Goal: Task Accomplishment & Management: Complete application form

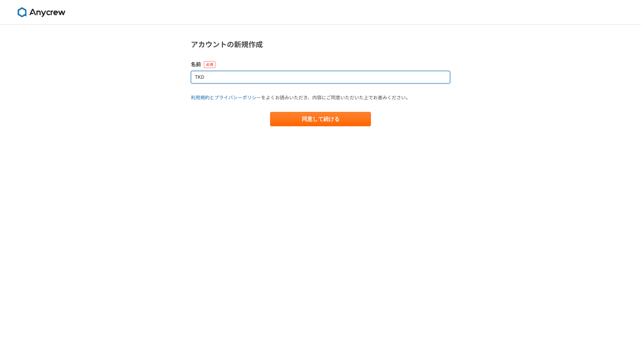
drag, startPoint x: 209, startPoint y: 79, endPoint x: 187, endPoint y: 79, distance: 22.7
click at [187, 79] on section "アカウントの新規作成 名前 TKD 利用規約 と プライバシーポリシー をよくお読みいただき、内容にご同意いただいた上でお進みください。 同意して続ける" at bounding box center [321, 82] width 274 height 87
type input "[PERSON_NAME]"
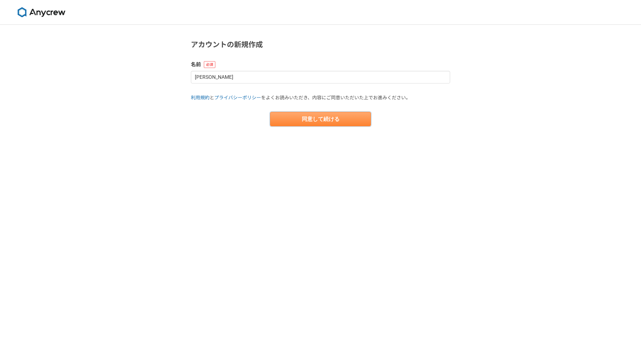
click at [302, 113] on button "同意して続ける" at bounding box center [320, 119] width 101 height 14
select select "13"
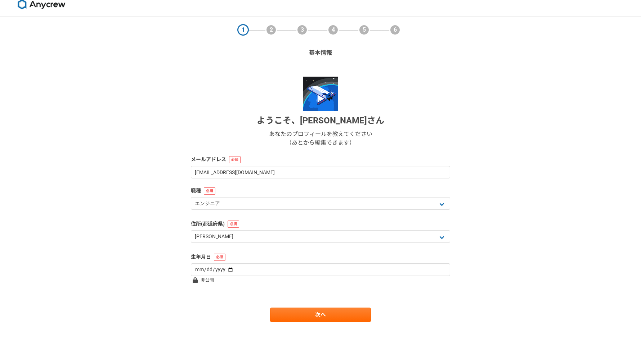
scroll to position [14, 0]
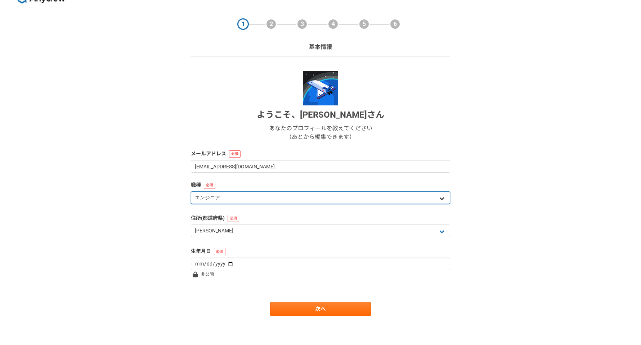
click at [269, 197] on select "エンジニア デザイナー ライター 営業 マーケティング 企画・事業開発 バックオフィス その他" at bounding box center [320, 197] width 259 height 13
select select "4"
click at [191, 191] on select "エンジニア デザイナー ライター 営業 マーケティング 企画・事業開発 バックオフィス その他" at bounding box center [320, 197] width 259 height 13
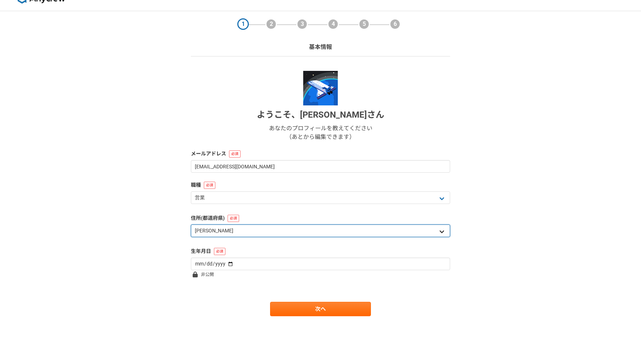
click at [251, 230] on select "北海道 青森県 岩手県 宮城県 秋田県 山形県 福島県 茨城県 栃木県 群馬県 埼玉県 千葉県 東京都 神奈川県 新潟県 富山県 石川県 福井県 山梨県 長野…" at bounding box center [320, 231] width 259 height 13
select select "11"
click at [191, 225] on select "北海道 青森県 岩手県 宮城県 秋田県 山形県 福島県 茨城県 栃木県 群馬県 埼玉県 千葉県 東京都 神奈川県 新潟県 富山県 石川県 福井県 山梨県 長野…" at bounding box center [320, 231] width 259 height 13
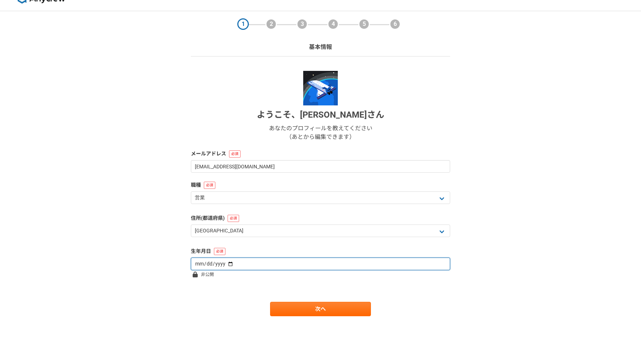
click at [241, 262] on input "date" at bounding box center [320, 264] width 259 height 13
click at [207, 265] on input "date" at bounding box center [320, 264] width 259 height 13
click at [198, 265] on input "date" at bounding box center [320, 264] width 259 height 13
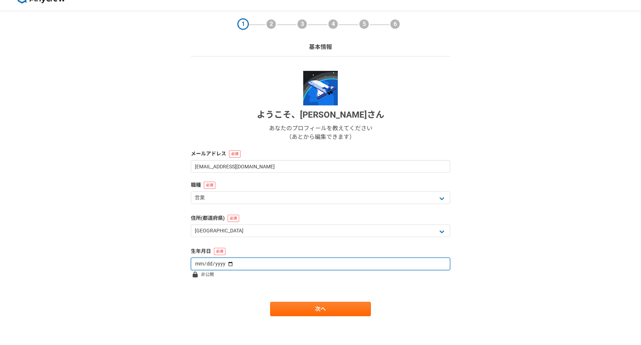
click at [198, 265] on input "date" at bounding box center [320, 264] width 259 height 13
click at [223, 265] on input "date" at bounding box center [320, 264] width 259 height 13
type input "1991-10-24"
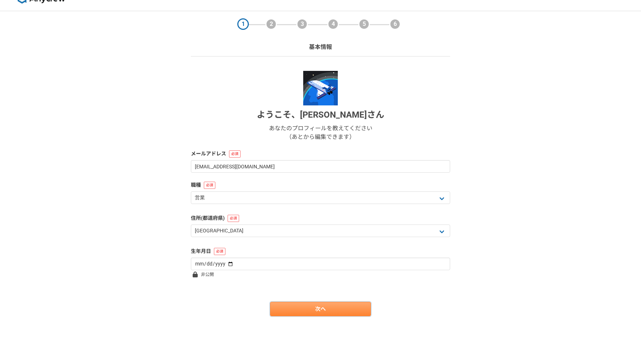
click at [302, 307] on link "次へ" at bounding box center [320, 309] width 101 height 14
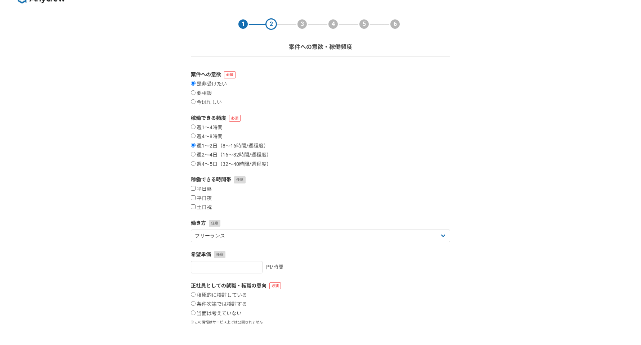
scroll to position [0, 0]
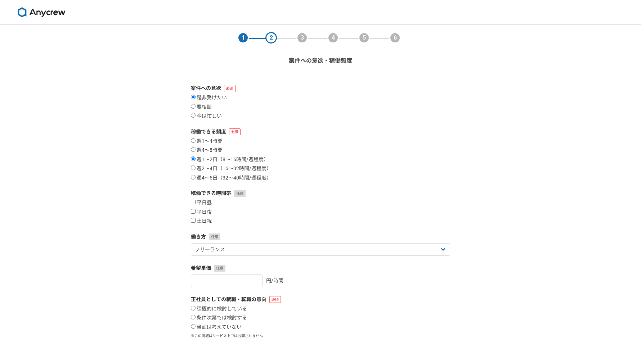
click at [193, 152] on input "週4〜8時間" at bounding box center [193, 149] width 5 height 5
radio input "true"
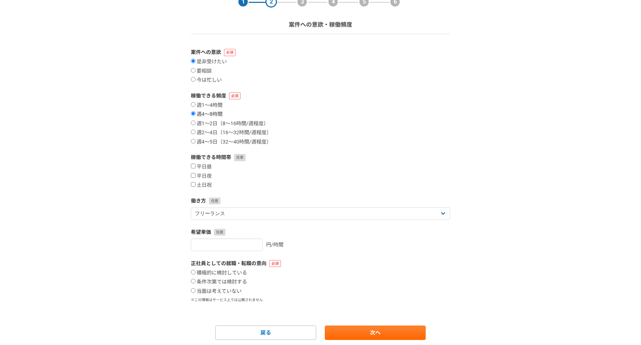
scroll to position [60, 0]
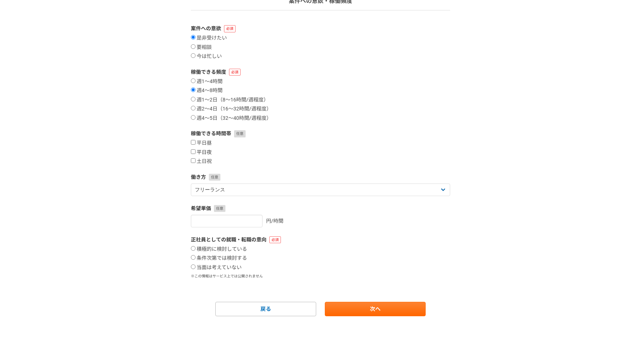
click at [193, 152] on input "平日夜" at bounding box center [193, 151] width 5 height 5
checkbox input "true"
click at [193, 159] on input "土日祝" at bounding box center [193, 160] width 5 height 5
checkbox input "true"
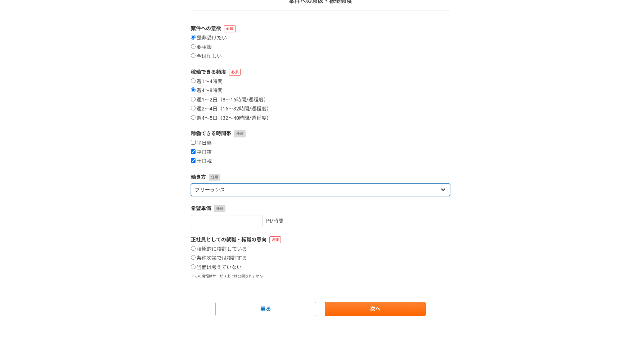
click at [232, 191] on select "フリーランス 副業 その他" at bounding box center [320, 190] width 259 height 13
select select "sidejob"
click at [191, 184] on select "フリーランス 副業 その他" at bounding box center [320, 190] width 259 height 13
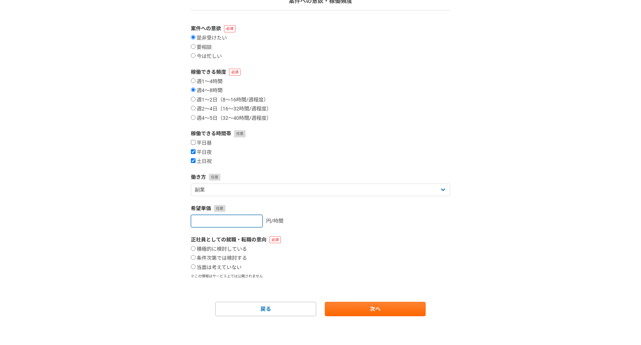
click at [232, 222] on input "number" at bounding box center [227, 221] width 72 height 13
type input "3000"
click at [194, 265] on input "当面は考えていない" at bounding box center [193, 267] width 5 height 5
radio input "true"
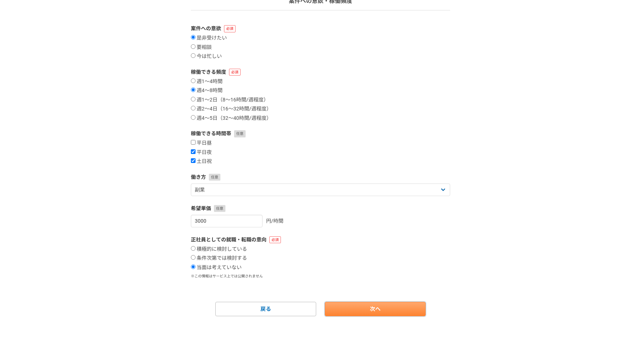
click at [350, 305] on link "次へ" at bounding box center [375, 309] width 101 height 14
select select
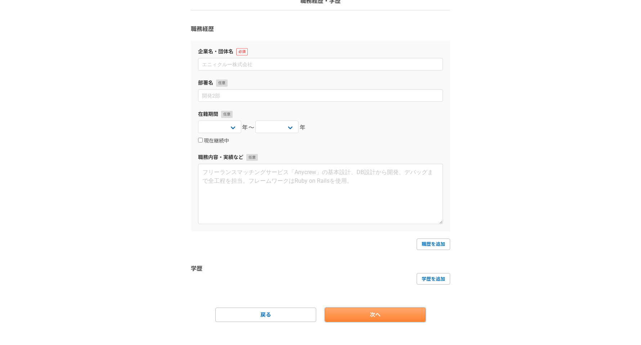
scroll to position [0, 0]
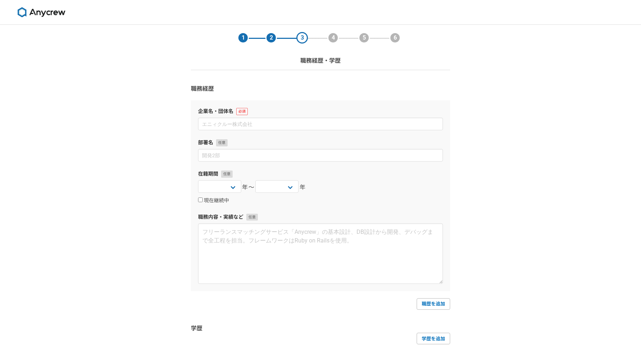
click at [241, 114] on label "企業名・団体名" at bounding box center [320, 112] width 245 height 8
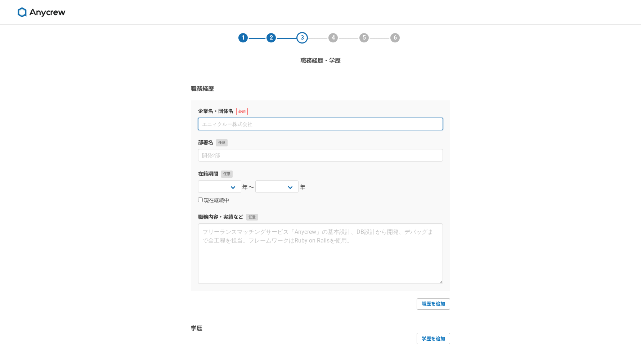
click at [231, 122] on input at bounding box center [320, 124] width 245 height 13
type input "株式会社Saleshub"
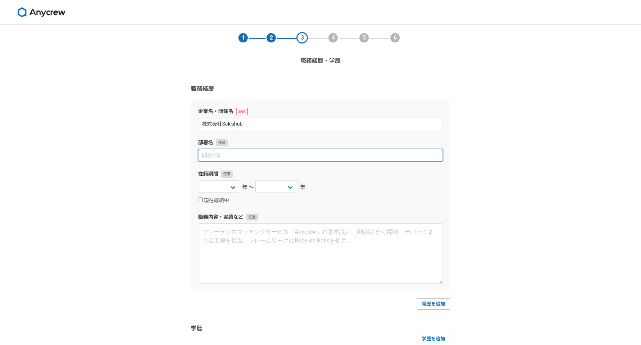
click at [239, 155] on input at bounding box center [320, 155] width 245 height 13
type input "執行役員"
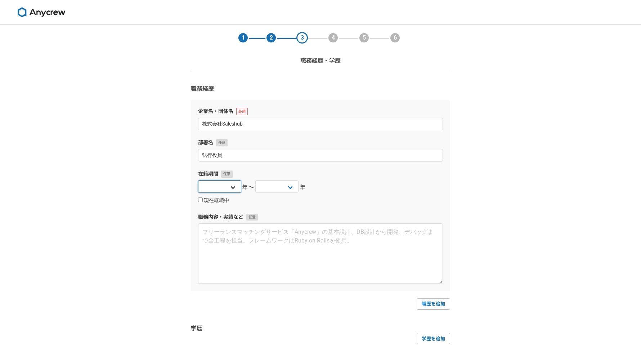
click at [229, 189] on select "2025 2024 2023 2022 2021 2020 2019 2018 2017 2016 2015 2014 2013 2012 2011 2010…" at bounding box center [219, 186] width 43 height 13
select select "2021"
click at [198, 180] on select "2025 2024 2023 2022 2021 2020 2019 2018 2017 2016 2015 2014 2013 2012 2011 2010…" at bounding box center [219, 186] width 43 height 13
click at [288, 189] on select "2025 2024 2023 2022 2021 2020 2019 2018 2017 2016 2015 2014 2013 2012 2011 2010…" at bounding box center [276, 186] width 43 height 13
click at [201, 199] on input "現在継続中" at bounding box center [200, 200] width 5 height 5
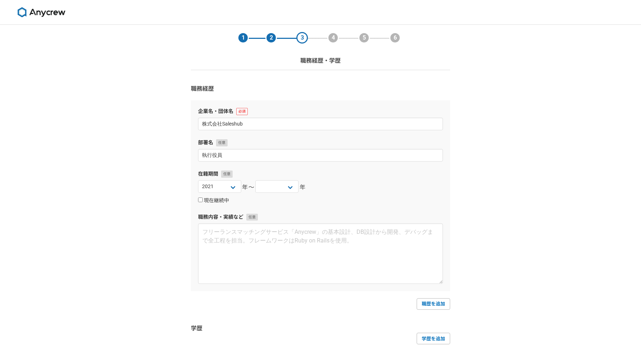
checkbox input "true"
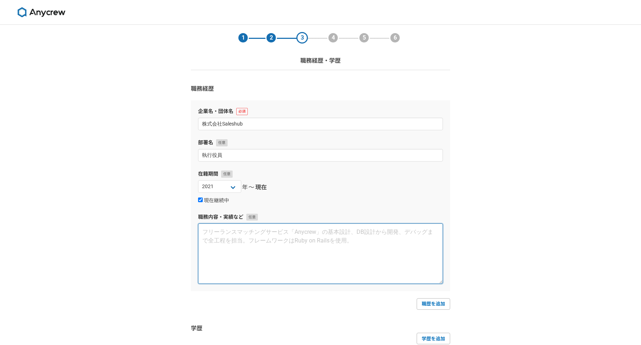
click at [250, 231] on textarea at bounding box center [320, 253] width 245 height 60
paste textarea "セールス領域のビジネスマッチングサービス『Saleshub』を手掛ける。事業推進部門管掌役員として、新規営業部門、コンシェルジュ部門、事業開発部門を担当。 【…"
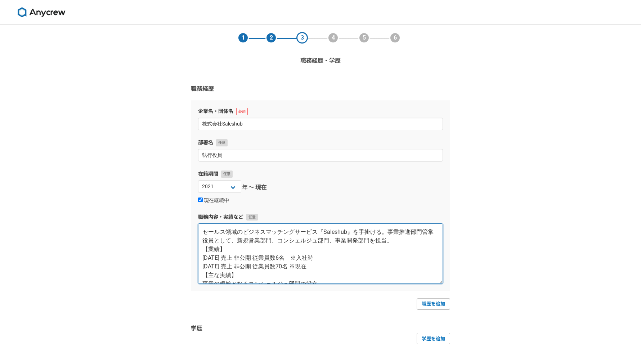
click at [396, 241] on textarea "セールス領域のビジネスマッチングサービス『Saleshub』を手掛ける。事業推進部門管掌役員として、新規営業部門、コンシェルジュ部門、事業開発部門を担当。 【…" at bounding box center [320, 253] width 245 height 60
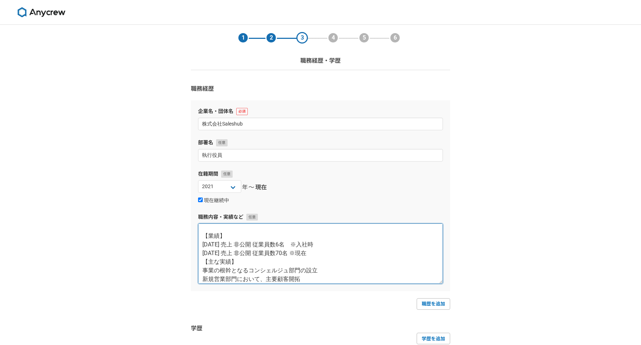
scroll to position [28, 0]
click at [331, 245] on textarea "セールス領域のビジネスマッチングサービス『Saleshub』を手掛ける。事業推進部門管掌役員として、新規営業部門、コンシェルジュ部門、事業開発部門を担当。 【…" at bounding box center [320, 253] width 245 height 60
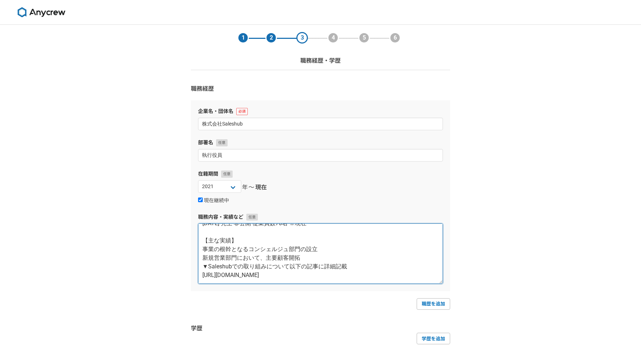
scroll to position [0, 0]
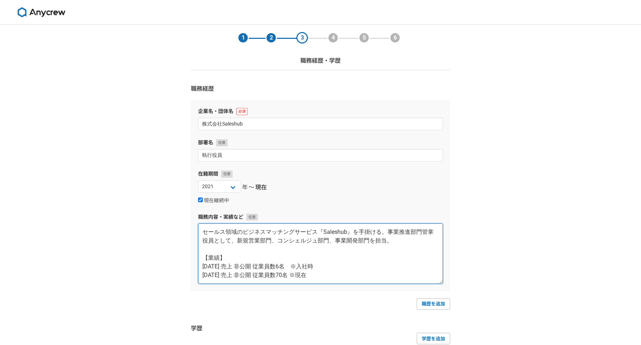
click at [387, 233] on textarea "セールス領域のビジネスマッチングサービス『Saleshub』を手掛ける。事業推進部門管掌役員として、新規営業部門、コンシェルジュ部門、事業開発部門を担当。 【…" at bounding box center [320, 253] width 245 height 60
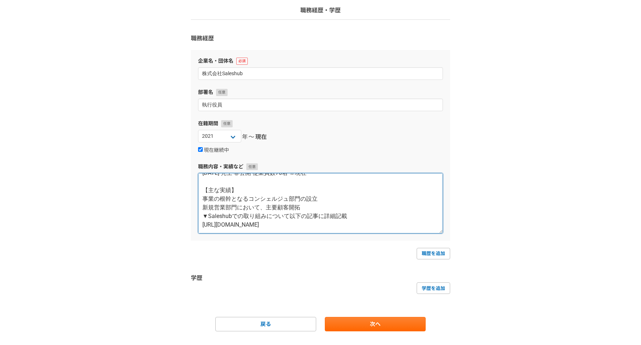
scroll to position [66, 0]
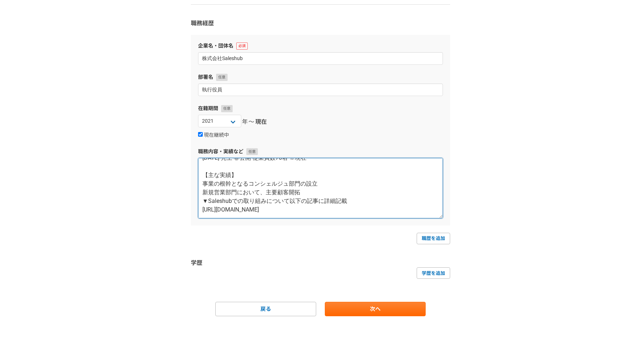
type textarea "セールス領域のビジネスマッチングサービス『Saleshub』を手掛ける。 事業推進部門管掌役員として、新規営業部門、コンシェルジュ部門、事業開発部門を担当。 …"
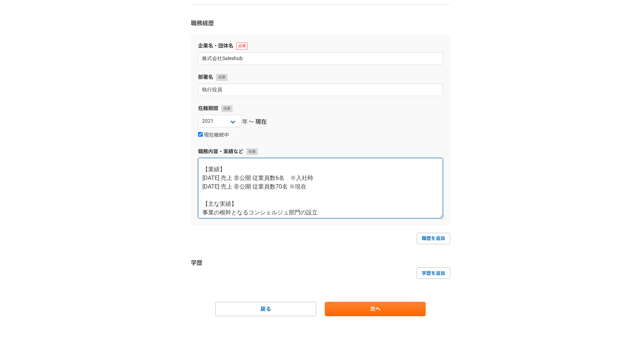
scroll to position [60, 0]
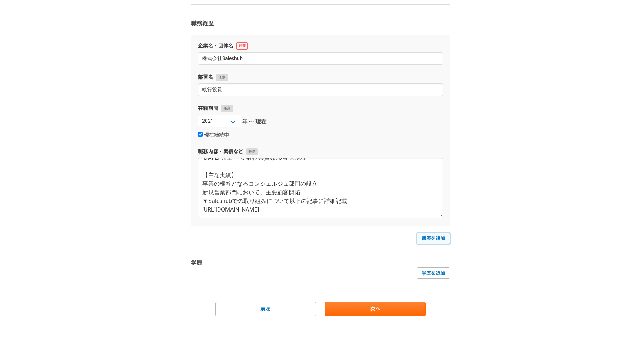
click at [432, 240] on link "職歴を追加" at bounding box center [432, 239] width 33 height 12
select select
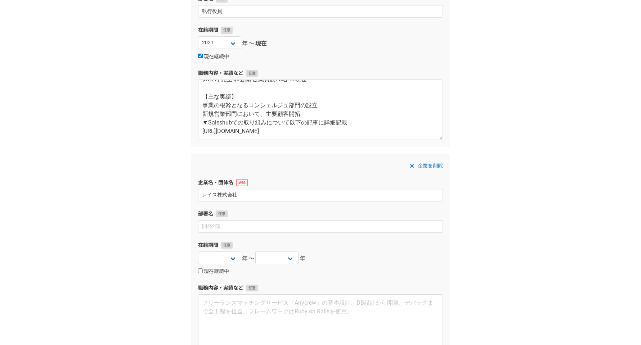
scroll to position [148, 0]
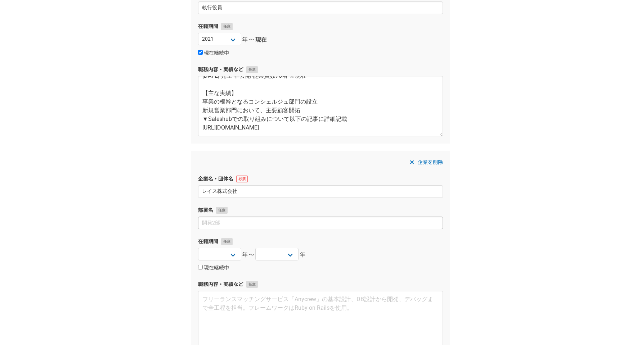
type input "レイス株式会社"
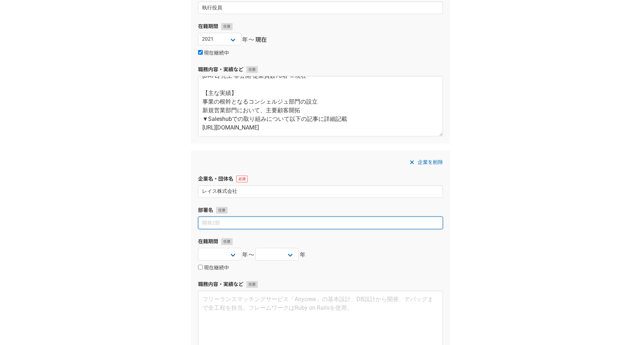
click at [235, 227] on input at bounding box center [320, 223] width 245 height 13
type input "事業開発部"
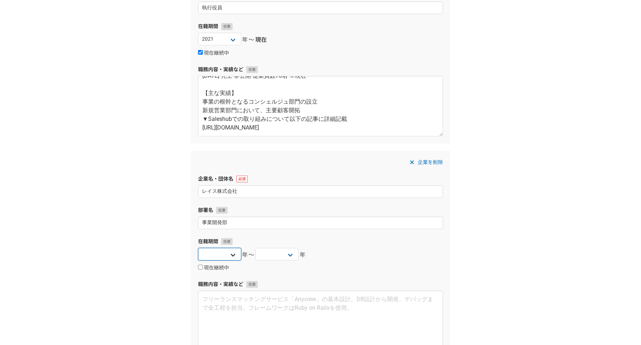
click at [229, 256] on select "2025 2024 2023 2022 2021 2020 2019 2018 2017 2016 2015 2014 2013 2012 2011 2010…" at bounding box center [219, 254] width 43 height 13
select select "2015"
click at [198, 248] on select "2025 2024 2023 2022 2021 2020 2019 2018 2017 2016 2015 2014 2013 2012 2011 2010…" at bounding box center [219, 254] width 43 height 13
click at [277, 248] on select "2025 2024 2023 2022 2021 2020 2019 2018 2017 2016 2015 2014 2013 2012 2011 2010…" at bounding box center [276, 254] width 43 height 13
select select "2020"
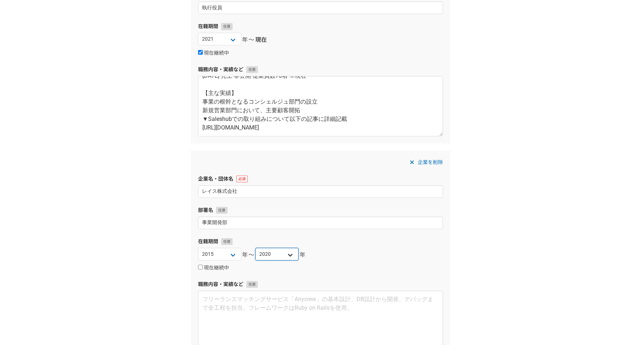
click at [255, 248] on select "2025 2024 2023 2022 2021 2020 2019 2018 2017 2016 2015 2014 2013 2012 2011 2010…" at bounding box center [276, 254] width 43 height 13
click at [198, 267] on input "現在継続中" at bounding box center [200, 267] width 5 height 5
click at [199, 267] on input "現在継続中" at bounding box center [200, 267] width 5 height 5
checkbox input "false"
click at [272, 254] on select "2025 2024 2023 2022 2021 2020 2019 2018 2017 2016 2015 2014 2013 2012 2011 2010…" at bounding box center [276, 254] width 43 height 13
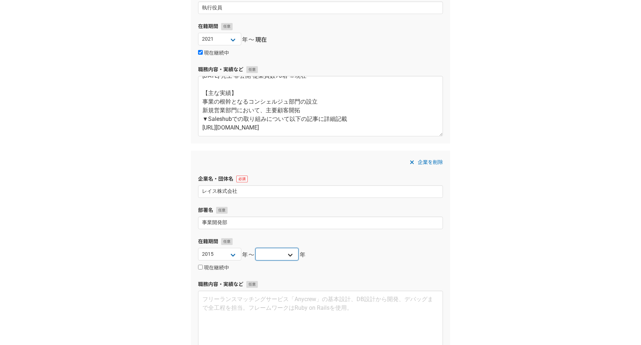
select select "2020"
click at [255, 248] on select "2025 2024 2023 2022 2021 2020 2019 2018 2017 2016 2015 2014 2013 2012 2011 2010…" at bounding box center [276, 254] width 43 height 13
click at [229, 302] on textarea at bounding box center [320, 321] width 245 height 60
paste textarea "大学を卒業後、2015年にレイスグループに新卒入社 顧問名鑑事業やスカウト事業などグループの主力事業である、経営者向けコンサルティング事業を担当。高収益事業を…"
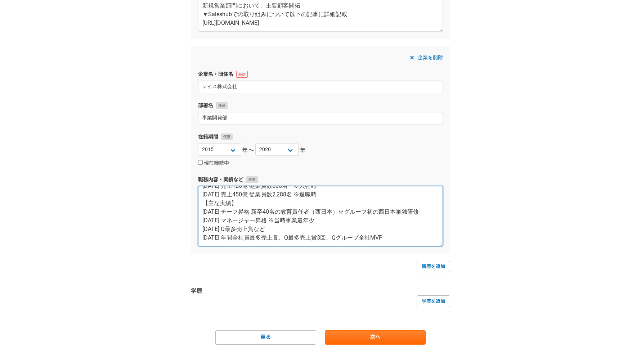
scroll to position [281, 0]
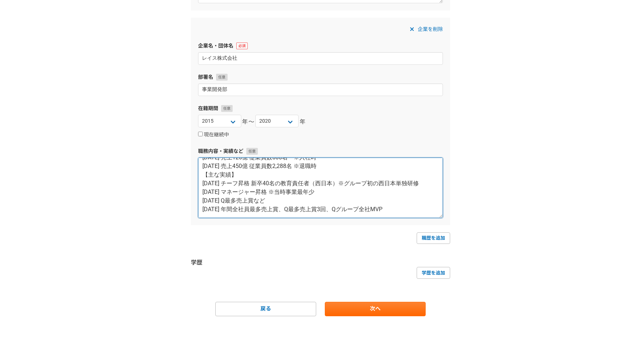
type textarea "大学を卒業後、2015年にレイスグループに新卒入社 顧問名鑑事業やスカウト事業などグループの主力事業である、経営者向けコンサルティング事業を担当。高収益事業を…"
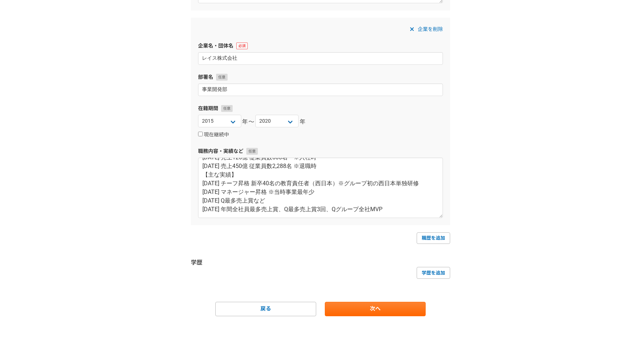
click at [375, 301] on form "職務経歴 企業名・団体名 株式会社Saleshub 部署名 執行役員 在籍期間 2025 2024 2023 2022 2021 2020 2019 2018…" at bounding box center [320, 60] width 259 height 512
click at [385, 303] on link "次へ" at bounding box center [375, 309] width 101 height 14
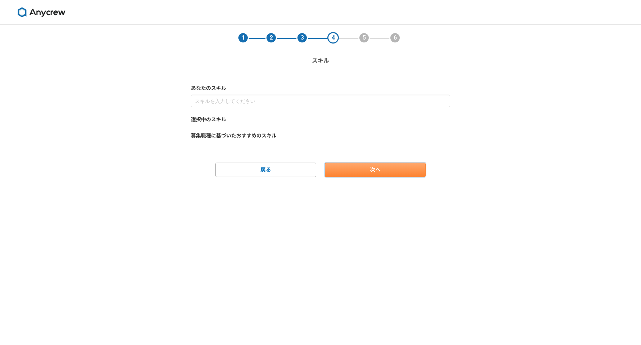
scroll to position [0, 0]
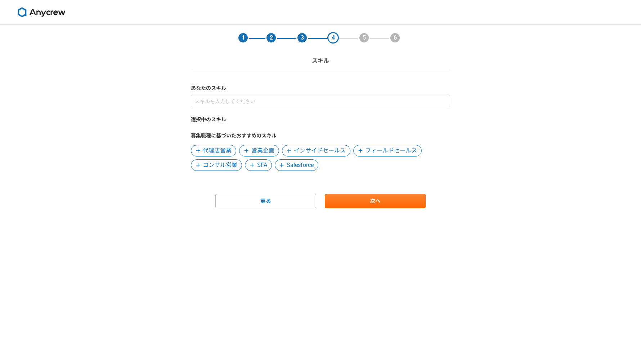
click at [257, 148] on span "営業企画" at bounding box center [262, 150] width 23 height 9
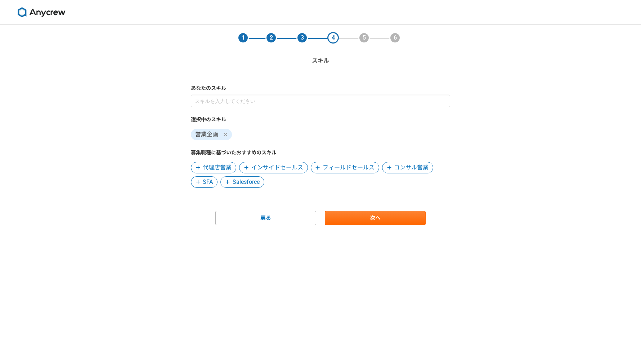
click at [292, 170] on span "インサイドセールス" at bounding box center [277, 167] width 52 height 9
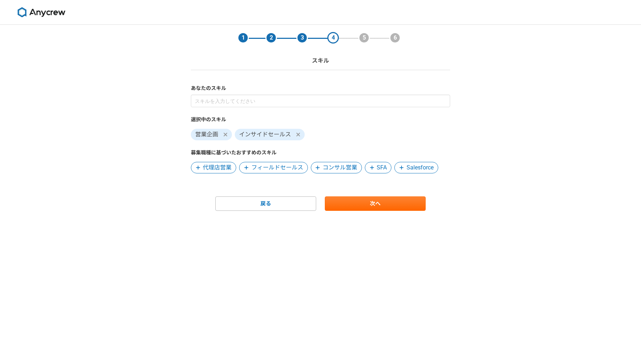
click at [291, 170] on span "フィールドセールス" at bounding box center [277, 167] width 52 height 9
click at [277, 170] on span "コンサル営業" at bounding box center [268, 167] width 35 height 9
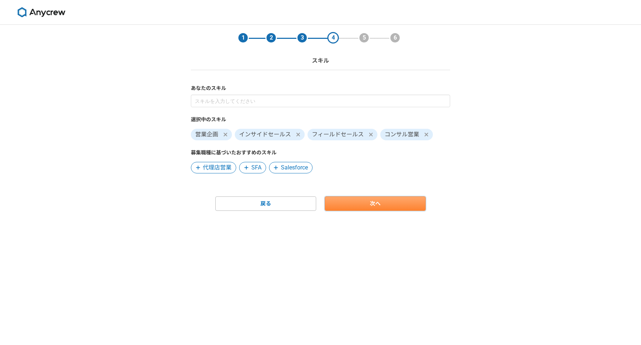
click at [354, 202] on link "次へ" at bounding box center [375, 204] width 101 height 14
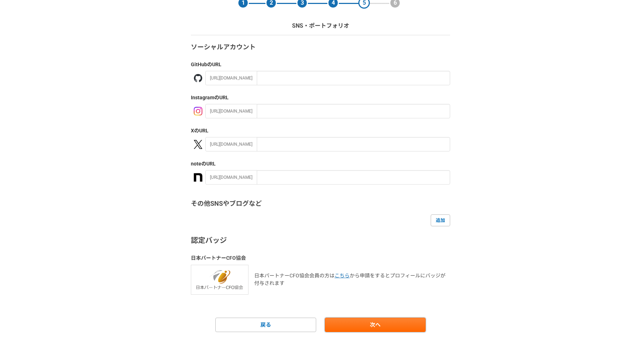
scroll to position [51, 0]
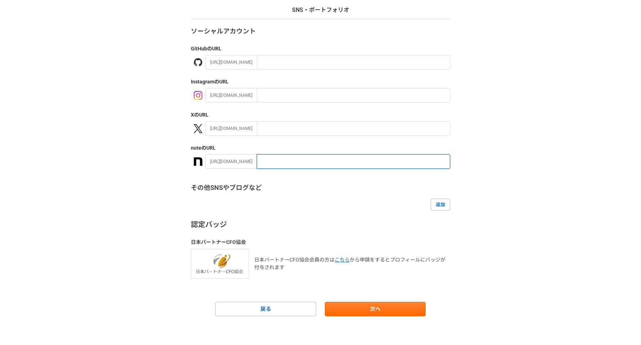
click at [273, 159] on input "text" at bounding box center [353, 161] width 193 height 14
paste input "https://note.com/saleshub/n/n1c6bf699f7a2"
drag, startPoint x: 292, startPoint y: 162, endPoint x: 236, endPoint y: 163, distance: 55.8
click at [236, 163] on div "https://note.com/ https://note.com/saleshub/n/n1c6bf699f7a2" at bounding box center [327, 161] width 245 height 14
type input "saleshub/n/n1c6bf699f7a2"
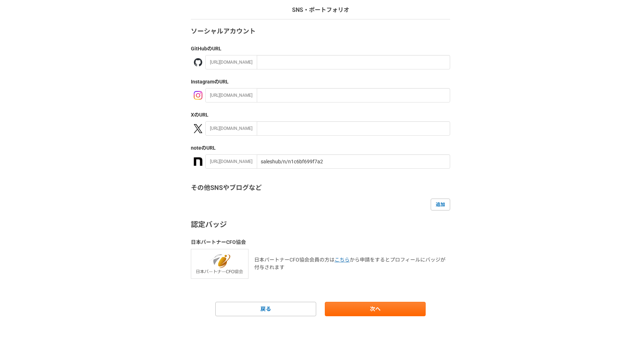
click at [265, 170] on div "ソーシャルアカウント GitHub のURL https://github.com/ Instagram のURL https://instagram.com…" at bounding box center [320, 153] width 259 height 252
click at [331, 232] on div "ソーシャルアカウント GitHub のURL https://github.com/ Instagram のURL https://instagram.com…" at bounding box center [320, 153] width 259 height 252
click at [380, 307] on link "次へ" at bounding box center [375, 309] width 101 height 14
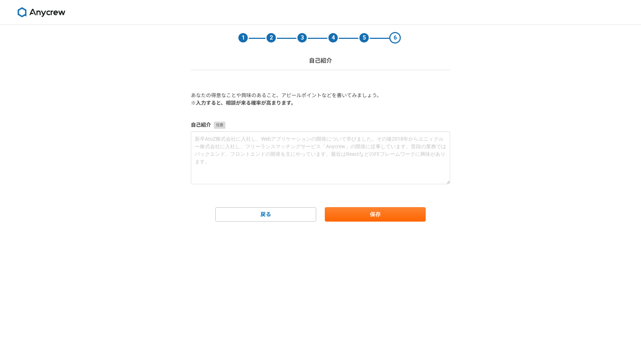
scroll to position [0, 0]
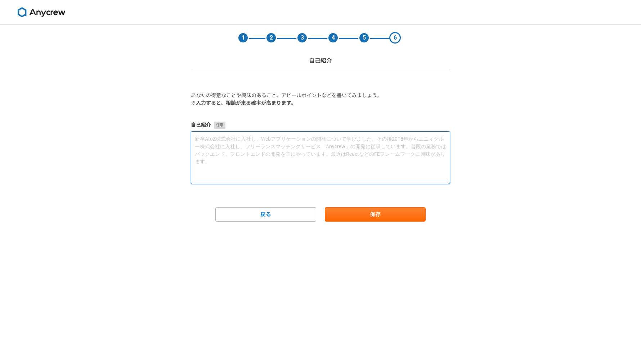
click at [307, 168] on textarea at bounding box center [320, 157] width 259 height 53
click at [288, 163] on textarea at bounding box center [320, 157] width 259 height 53
click at [295, 146] on textarea "BtoBの営業一筋のキャリアです！ 中小企業さま、スタートアップなど複数社に個人としても関わらせていただいております！" at bounding box center [320, 157] width 259 height 53
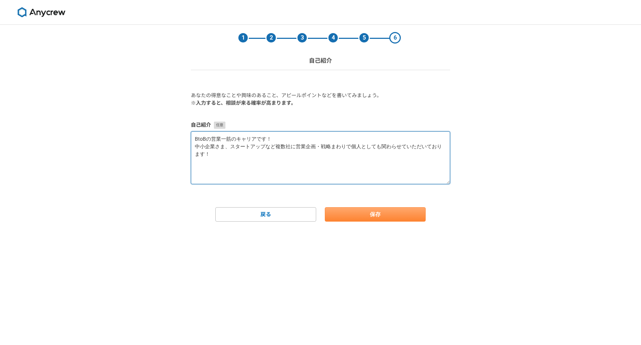
type textarea "BtoBの営業一筋のキャリアです！ 中小企業さま、スタートアップなど複数社に営業企画・戦略まわりで個人としても関わらせていただいております！"
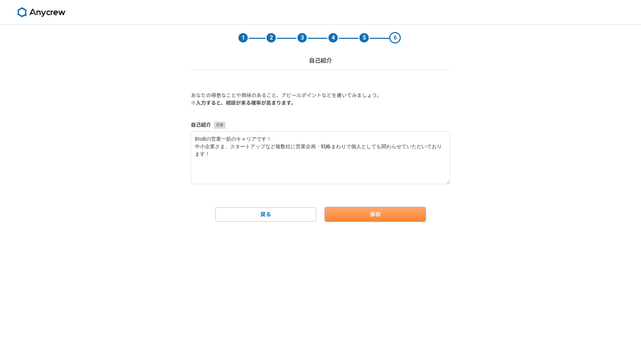
click at [364, 213] on button "保存" at bounding box center [375, 214] width 101 height 14
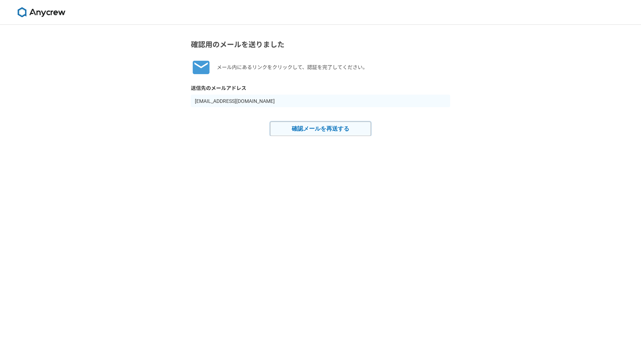
click at [327, 128] on button "確認メールを再送する" at bounding box center [320, 129] width 101 height 14
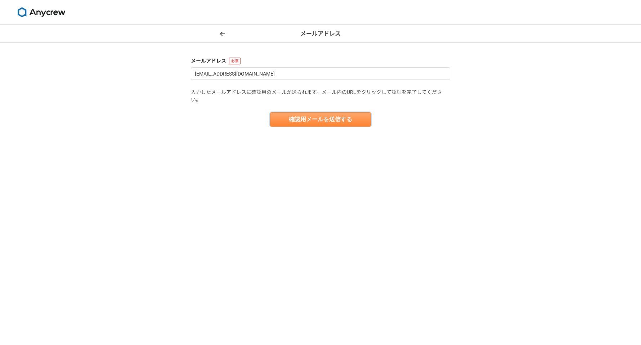
click at [307, 123] on button "確認用メールを送信する" at bounding box center [320, 119] width 101 height 14
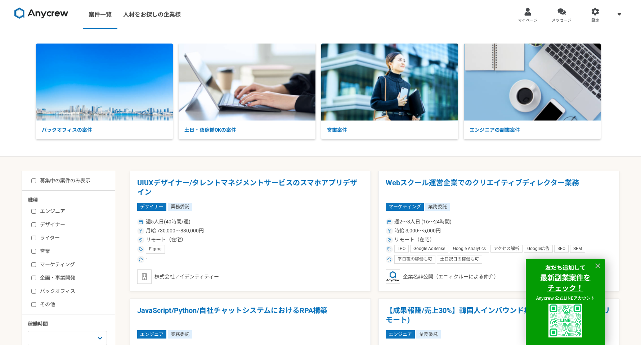
click at [34, 249] on input "営業" at bounding box center [33, 251] width 5 height 5
checkbox input "true"
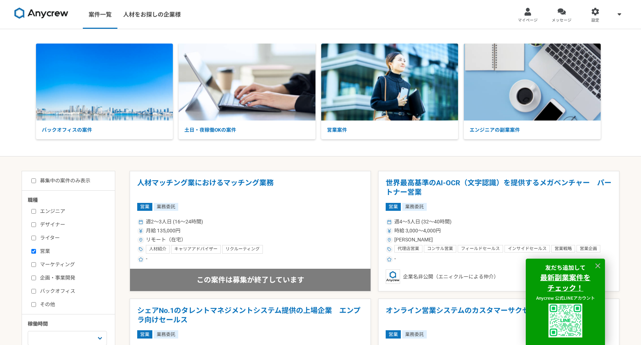
click at [32, 277] on input "企画・事業開発" at bounding box center [33, 278] width 5 height 5
checkbox input "true"
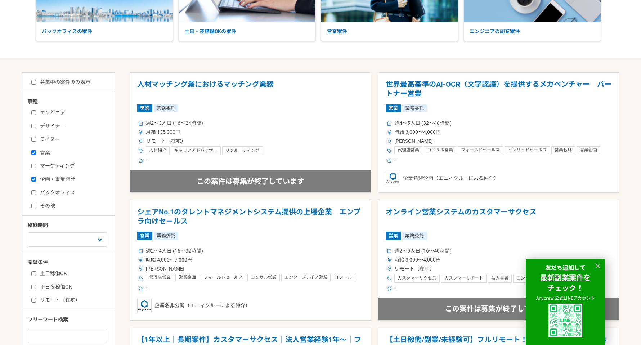
scroll to position [94, 0]
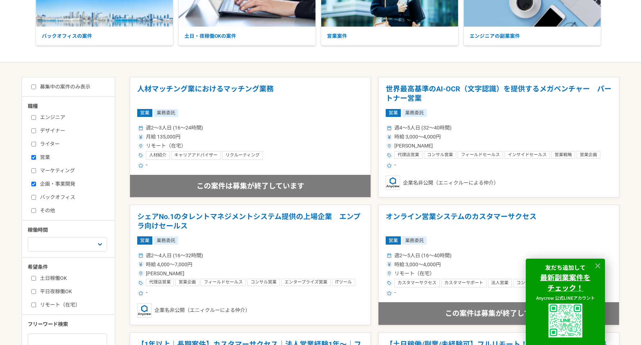
click at [36, 89] on input "募集中の案件のみ表示" at bounding box center [33, 87] width 5 height 5
checkbox input "true"
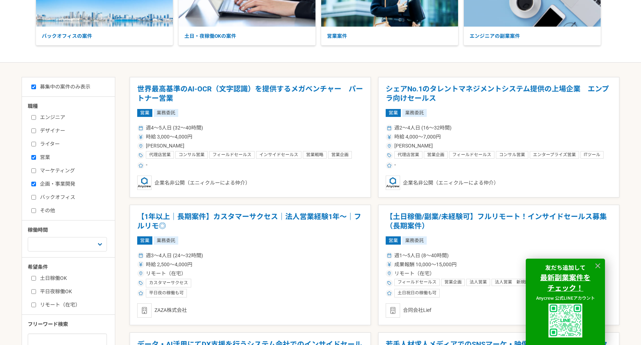
click at [33, 291] on input "平日夜稼働OK" at bounding box center [33, 291] width 5 height 5
checkbox input "true"
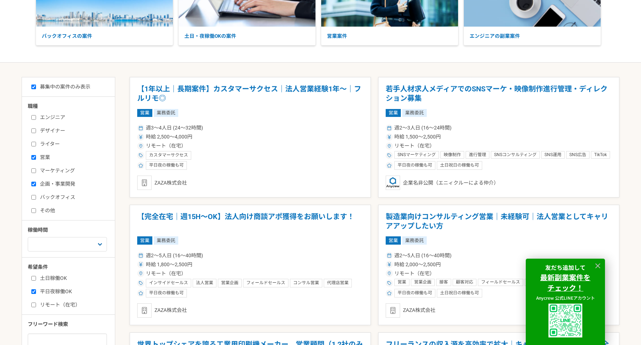
click at [34, 307] on input "リモート（在宅）" at bounding box center [33, 305] width 5 height 5
checkbox input "true"
click at [90, 248] on select "週1人日（8時間）以下 週2人日（16時間）以下 週3人日（24時間）以下 週4人日（32時間）以下 週5人日（40時間）以下" at bounding box center [67, 244] width 79 height 14
select select "1"
click at [28, 237] on select "週1人日（8時間）以下 週2人日（16時間）以下 週3人日（24時間）以下 週4人日（32時間）以下 週5人日（40時間）以下" at bounding box center [67, 244] width 79 height 14
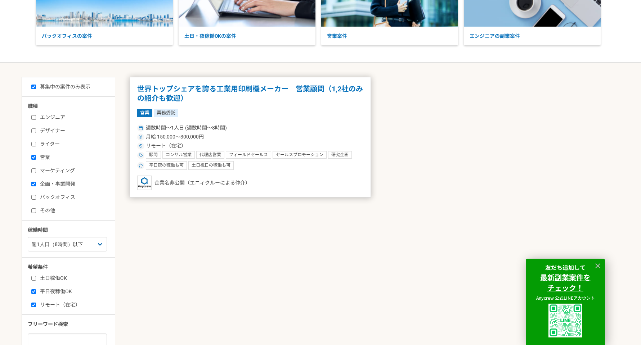
click at [266, 129] on div "週数時間〜1人日 (週数時間〜8時間)" at bounding box center [250, 128] width 226 height 8
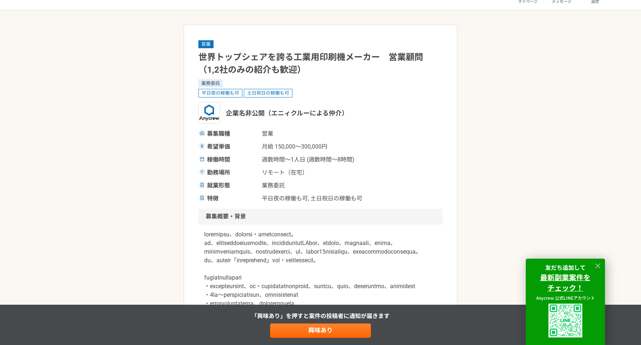
scroll to position [12, 0]
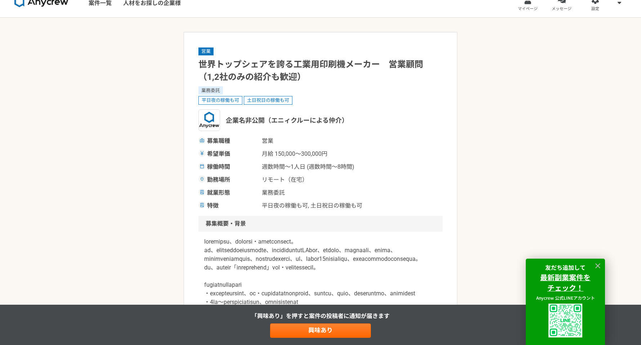
click at [206, 66] on h1 "世界トップシェアを誇る工業用印刷機メーカー　営業顧問（1,2社のみの紹介も歓迎）" at bounding box center [320, 70] width 244 height 25
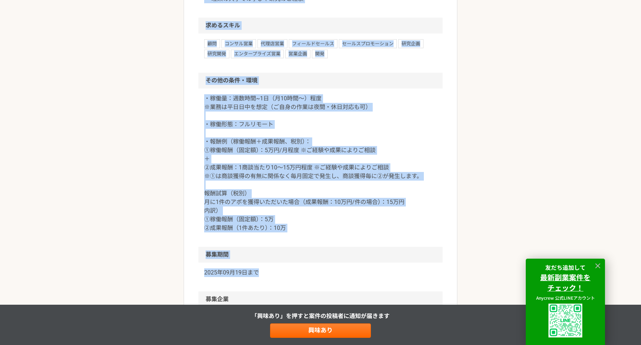
scroll to position [1022, 0]
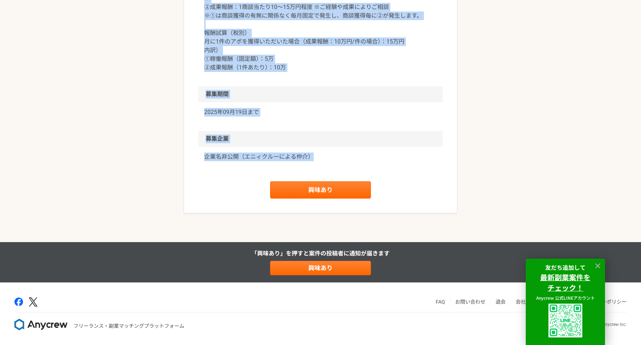
drag, startPoint x: 198, startPoint y: 64, endPoint x: 321, endPoint y: 154, distance: 152.1
copy article "loremipsumdolorsitame　cons（1,4adipiscin） elit seddoeiu temporinc utlabo（etdolor…"
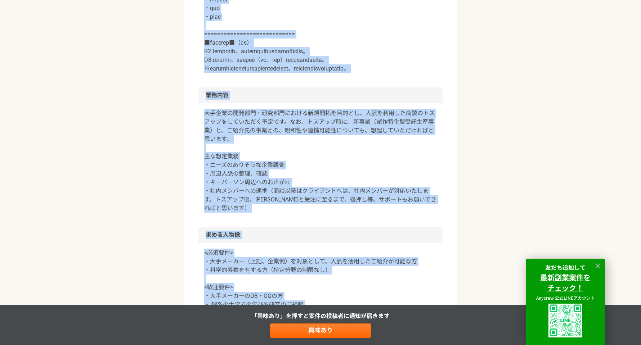
scroll to position [482, 0]
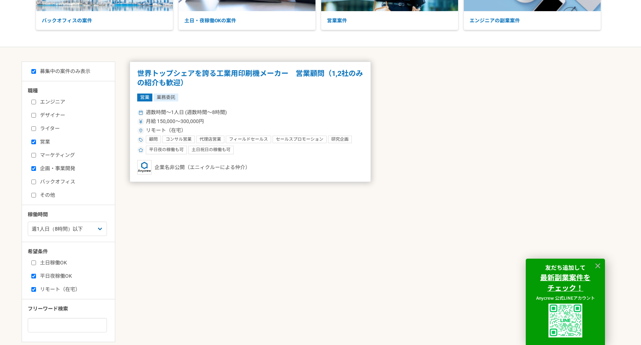
scroll to position [137, 0]
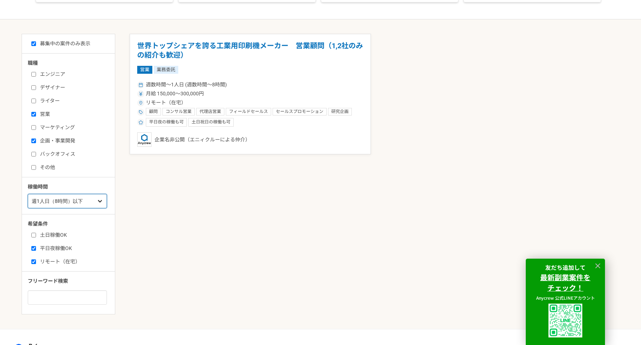
click at [63, 206] on select "週1人日（8時間）以下 週2人日（16時間）以下 週3人日（24時間）以下 週4人日（32時間）以下 週5人日（40時間）以下" at bounding box center [67, 201] width 79 height 14
select select "2"
click at [28, 194] on select "週1人日（8時間）以下 週2人日（16時間）以下 週3人日（24時間）以下 週4人日（32時間）以下 週5人日（40時間）以下" at bounding box center [67, 201] width 79 height 14
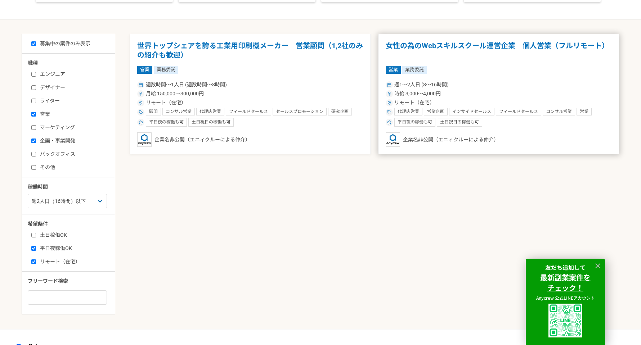
click at [437, 90] on span "時給 3,000〜4,000円" at bounding box center [417, 94] width 46 height 8
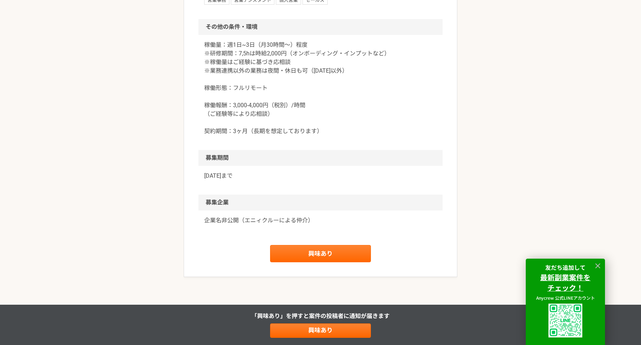
scroll to position [727, 0]
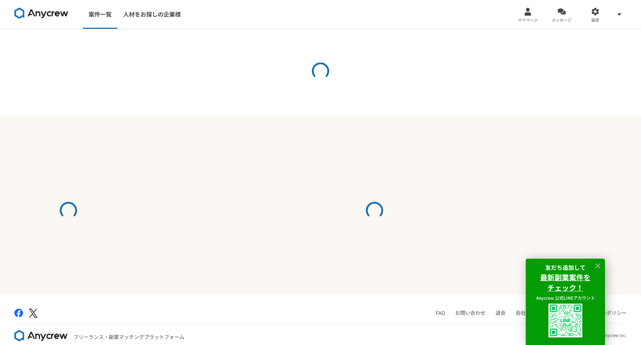
select select "2"
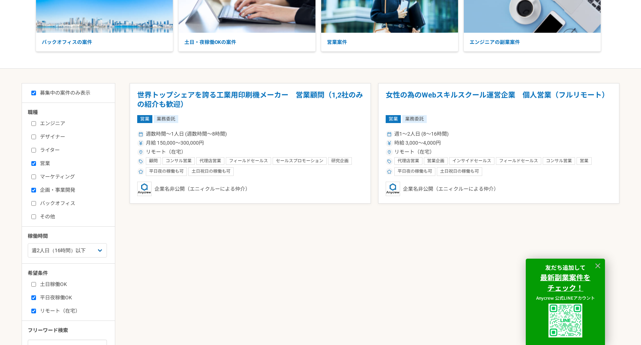
scroll to position [129, 0]
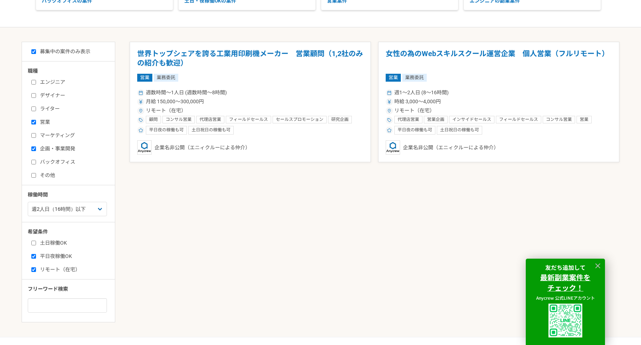
click at [33, 107] on input "ライター" at bounding box center [33, 109] width 5 height 5
checkbox input "true"
click at [33, 121] on input "営業" at bounding box center [33, 122] width 5 height 5
checkbox input "false"
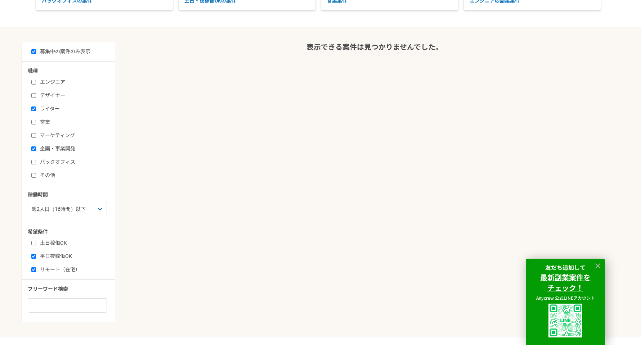
click at [31, 147] on input "企画・事業開発" at bounding box center [33, 148] width 5 height 5
checkbox input "false"
click at [34, 120] on input "営業" at bounding box center [33, 122] width 5 height 5
checkbox input "true"
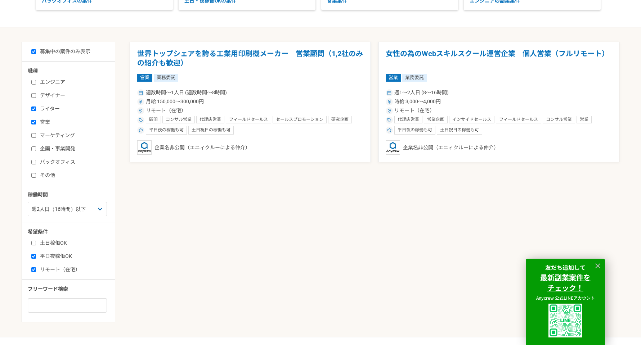
click at [34, 146] on label "企画・事業開発" at bounding box center [72, 149] width 83 height 8
click at [34, 146] on input "企画・事業開発" at bounding box center [33, 148] width 5 height 5
checkbox input "true"
click at [33, 110] on input "ライター" at bounding box center [33, 109] width 5 height 5
checkbox input "false"
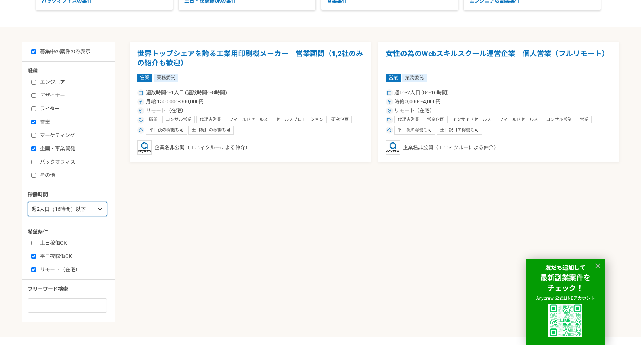
click at [94, 215] on select "週1人日（8時間）以下 週2人日（16時間）以下 週3人日（24時間）以下 週4人日（32時間）以下 週5人日（40時間）以下" at bounding box center [67, 209] width 79 height 14
select select "3"
click at [28, 202] on select "週1人日（8時間）以下 週2人日（16時間）以下 週3人日（24時間）以下 週4人日（32時間）以下 週5人日（40時間）以下" at bounding box center [67, 209] width 79 height 14
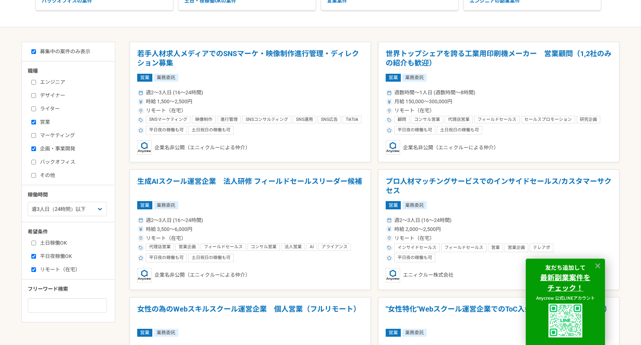
click at [33, 244] on input "土日稼働OK" at bounding box center [33, 243] width 5 height 5
checkbox input "true"
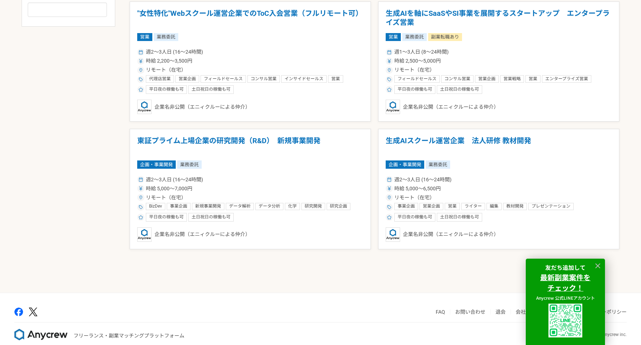
scroll to position [435, 0]
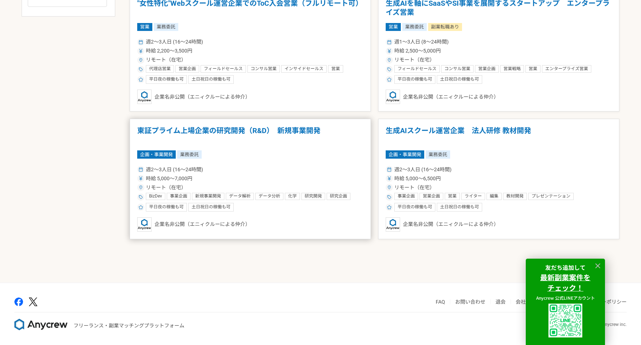
click at [259, 168] on div "週2〜3人日 (16〜24時間)" at bounding box center [250, 170] width 226 height 8
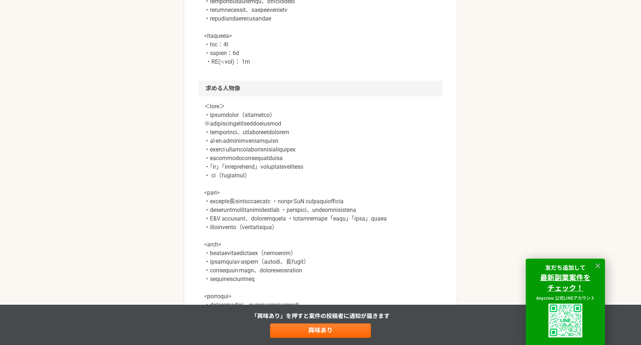
scroll to position [626, 0]
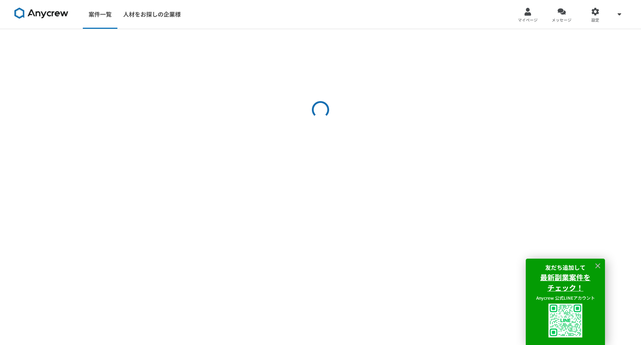
select select "3"
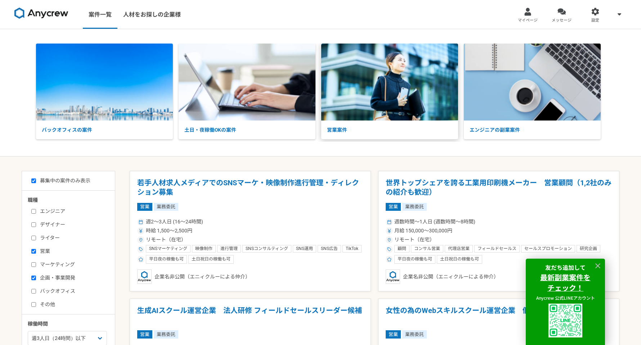
click at [410, 98] on img at bounding box center [389, 82] width 137 height 77
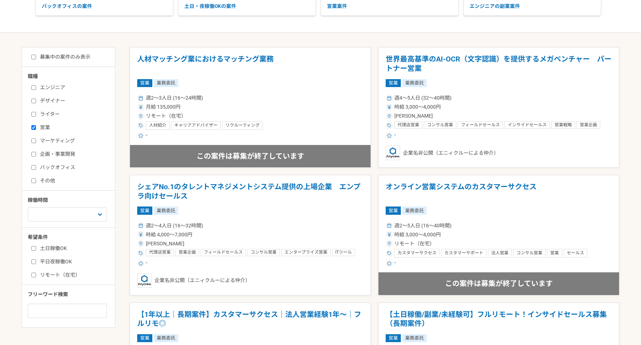
scroll to position [125, 0]
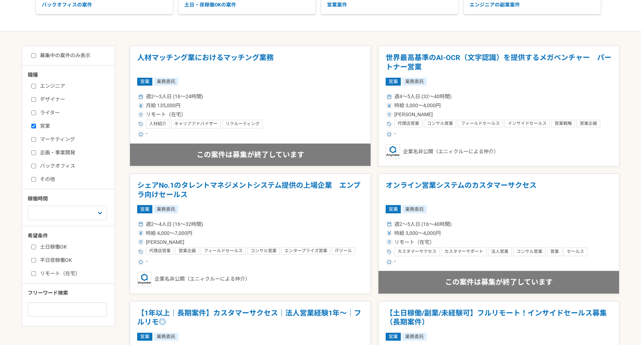
click at [30, 55] on div "募集中の案件のみ表示" at bounding box center [71, 56] width 87 height 8
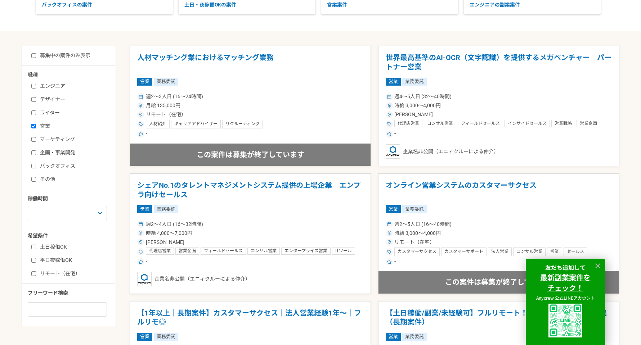
click at [33, 55] on input "募集中の案件のみ表示" at bounding box center [33, 55] width 5 height 5
checkbox input "true"
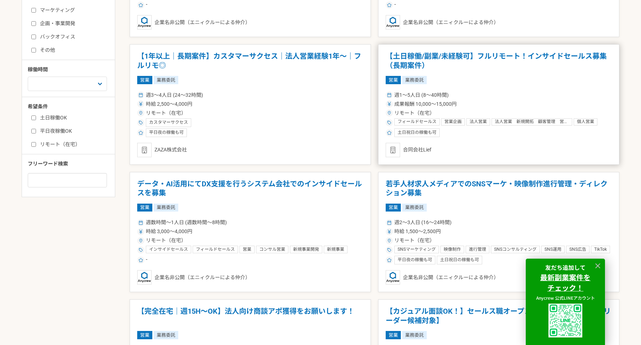
scroll to position [243, 0]
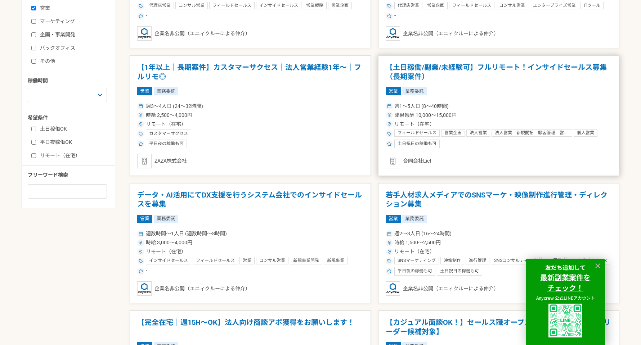
click at [449, 93] on div "営業 業務委託" at bounding box center [498, 91] width 226 height 8
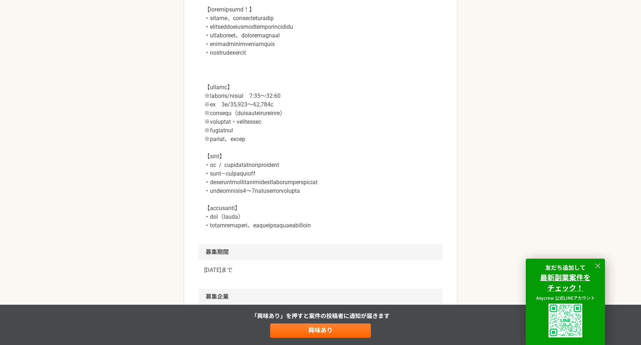
scroll to position [876, 0]
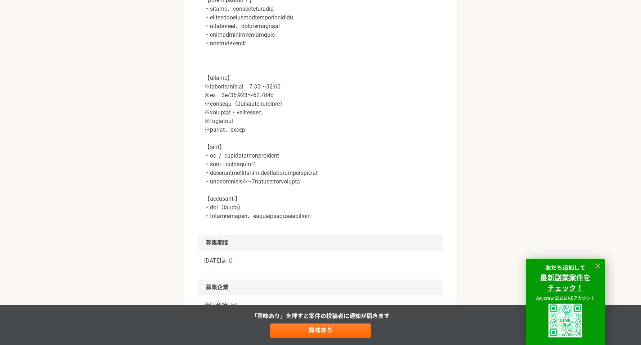
click at [599, 261] on div at bounding box center [597, 266] width 11 height 11
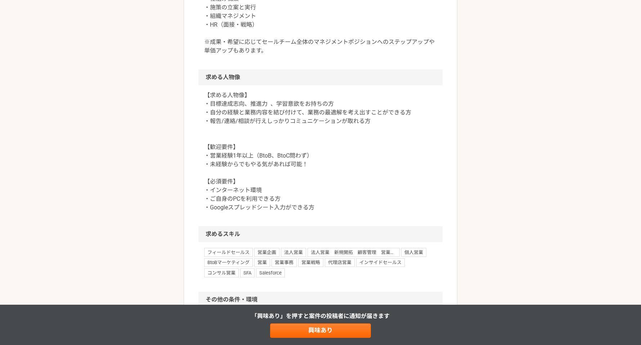
scroll to position [551, 0]
